Goal: Information Seeking & Learning: Learn about a topic

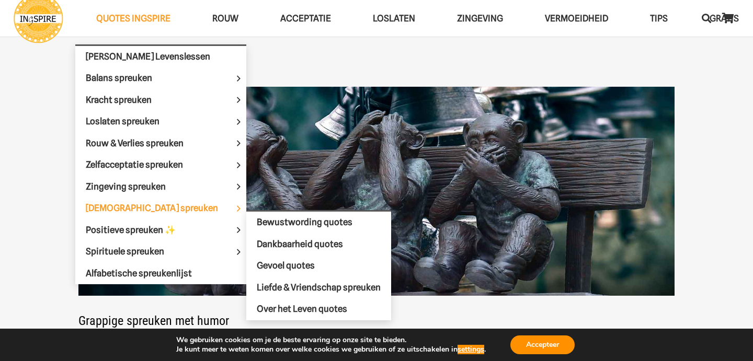
click at [139, 203] on span "[DEMOGRAPHIC_DATA] spreuken" at bounding box center [161, 208] width 150 height 10
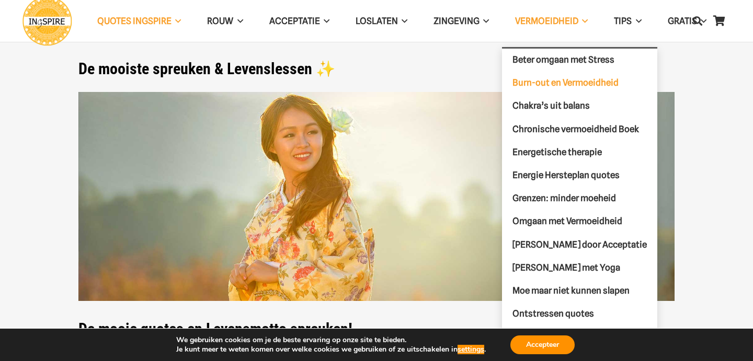
click at [575, 81] on span "Burn-out en Vermoeidheid" at bounding box center [565, 82] width 106 height 10
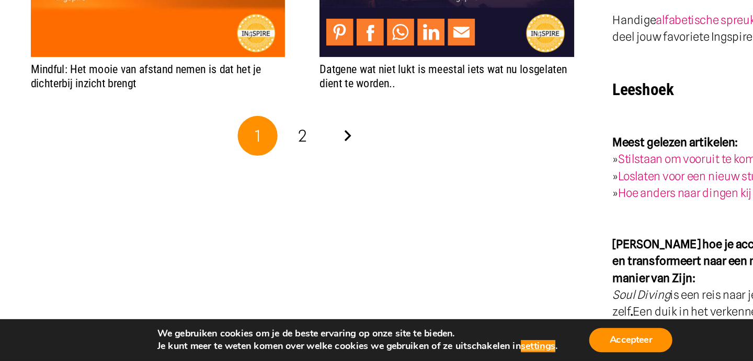
scroll to position [2211, 0]
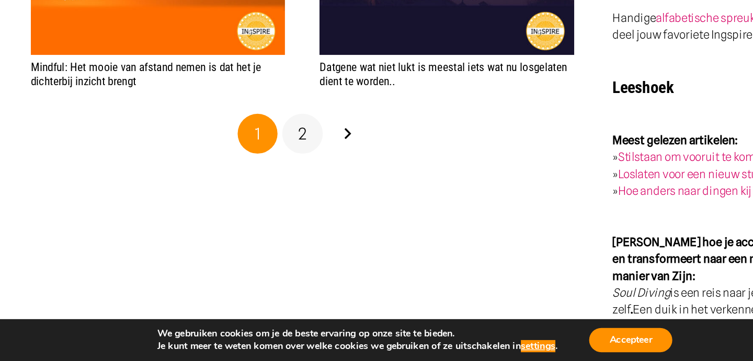
click at [285, 178] on span "2" at bounding box center [288, 185] width 7 height 15
